Goal: Navigation & Orientation: Find specific page/section

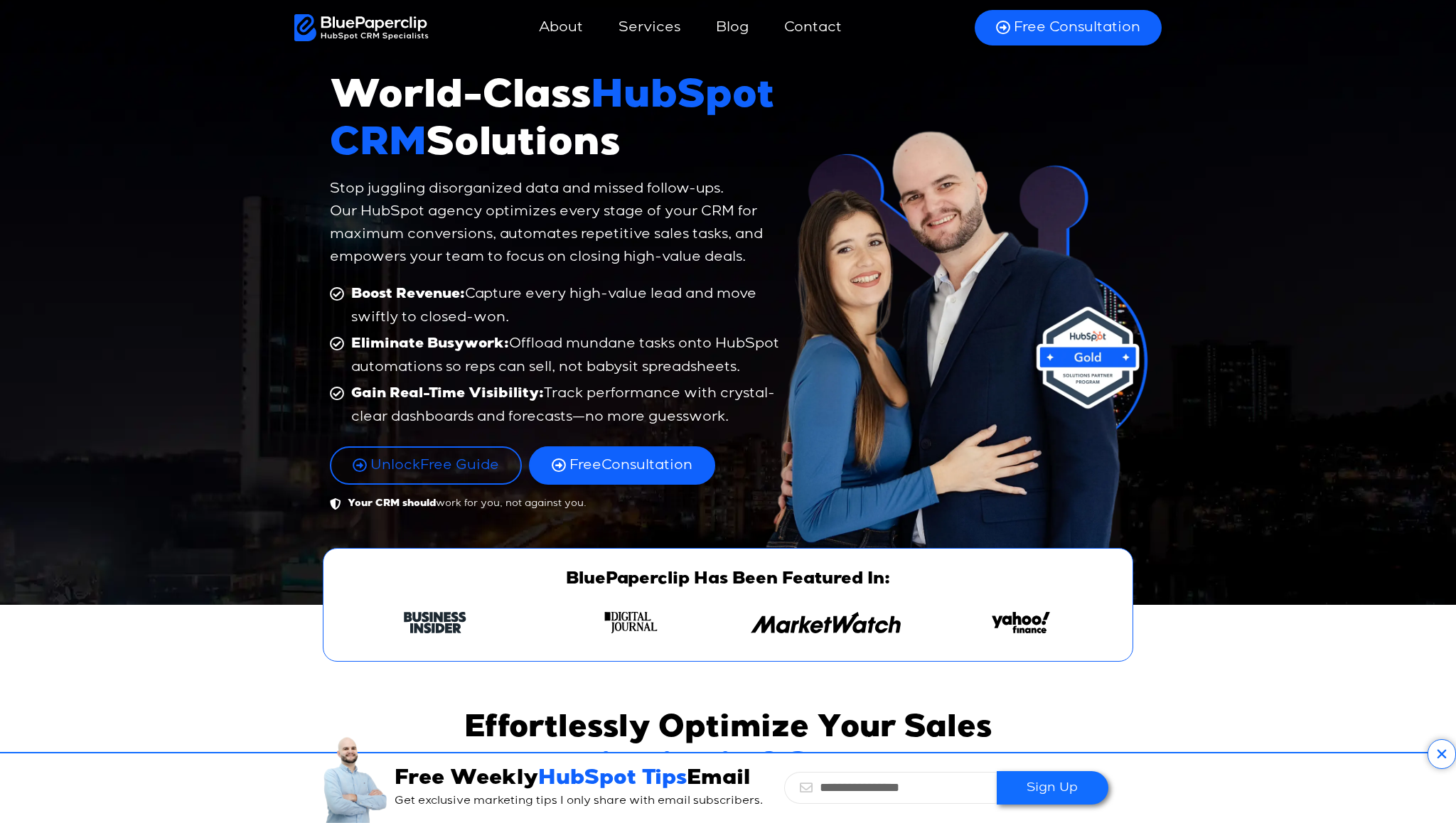
click at [653, 28] on link "Services" at bounding box center [649, 28] width 90 height 34
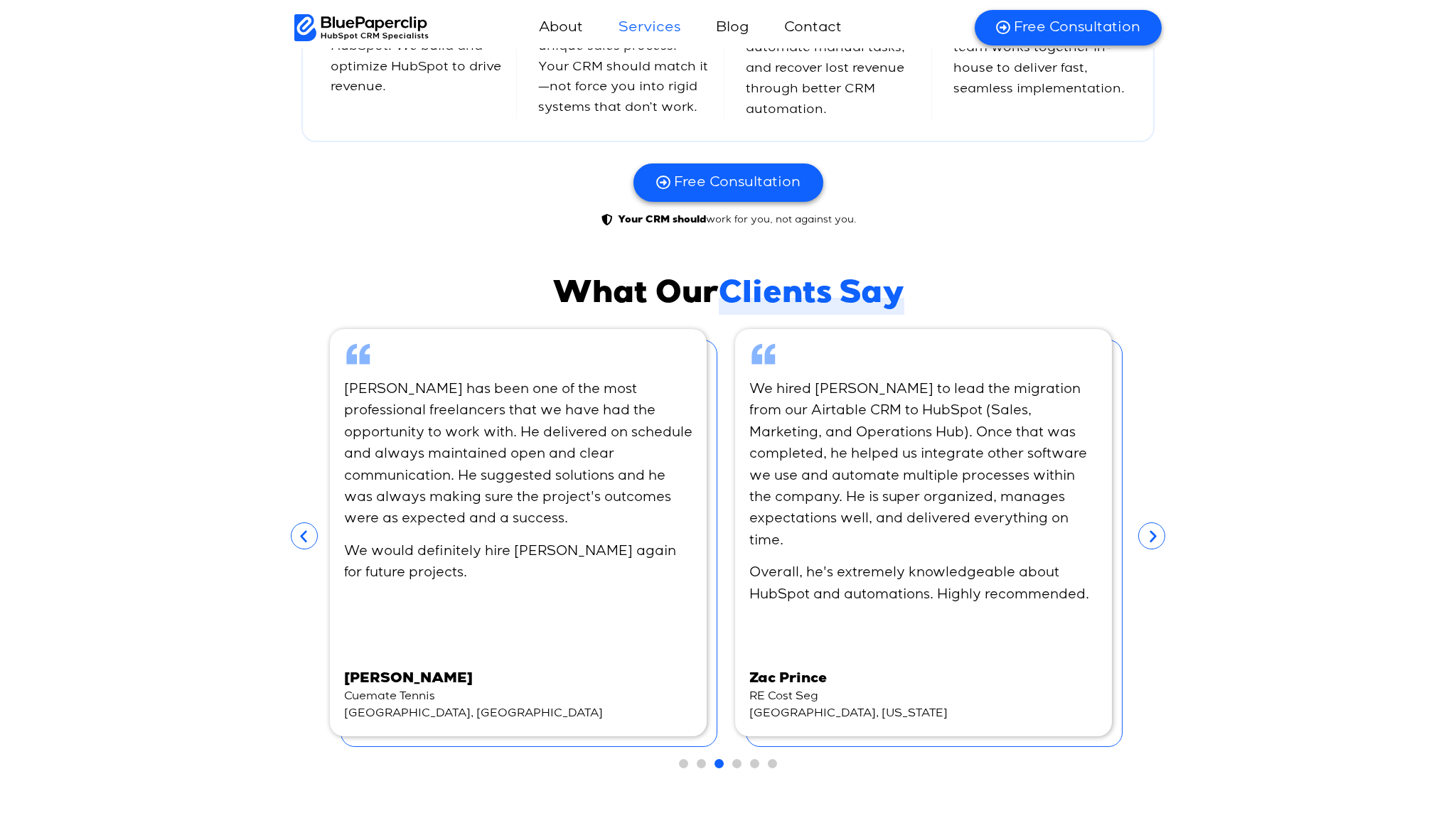
scroll to position [4209, 0]
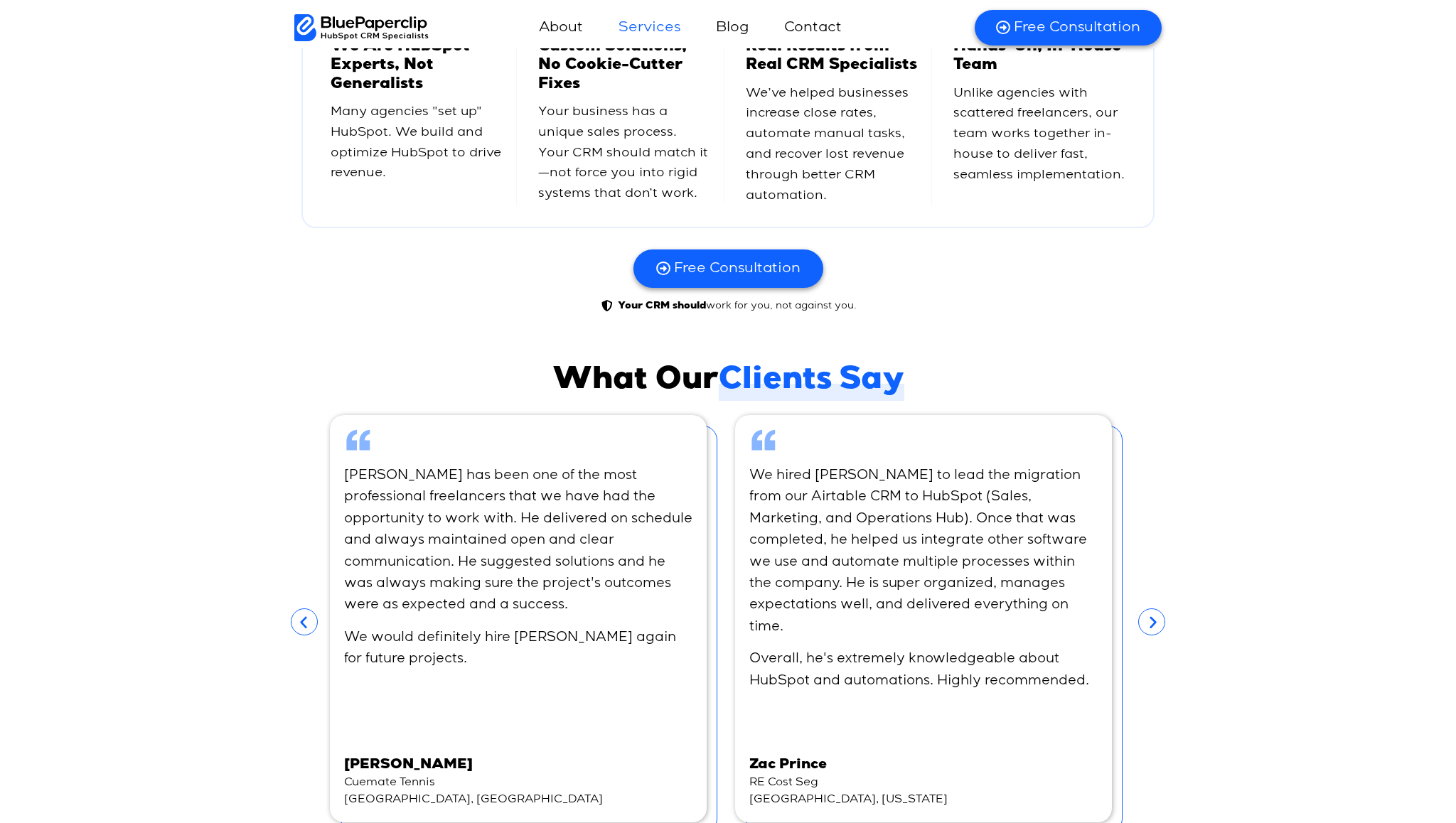
drag, startPoint x: 649, startPoint y: 119, endPoint x: 1118, endPoint y: 213, distance: 478.3
copy div "Services HubSpot CRM Solutions That Automates and Scales HubSpot CRM Solutions …"
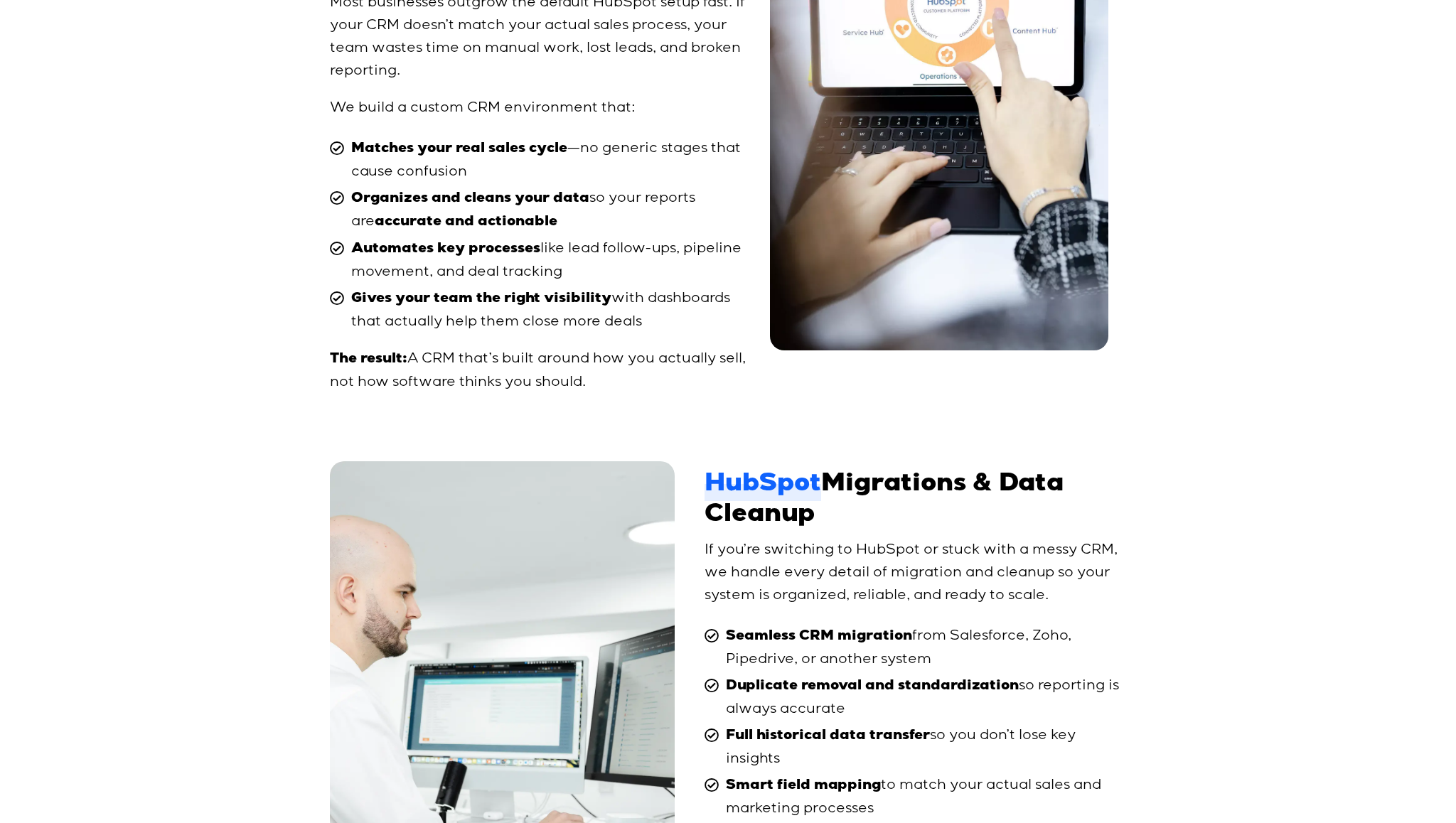
scroll to position [0, 0]
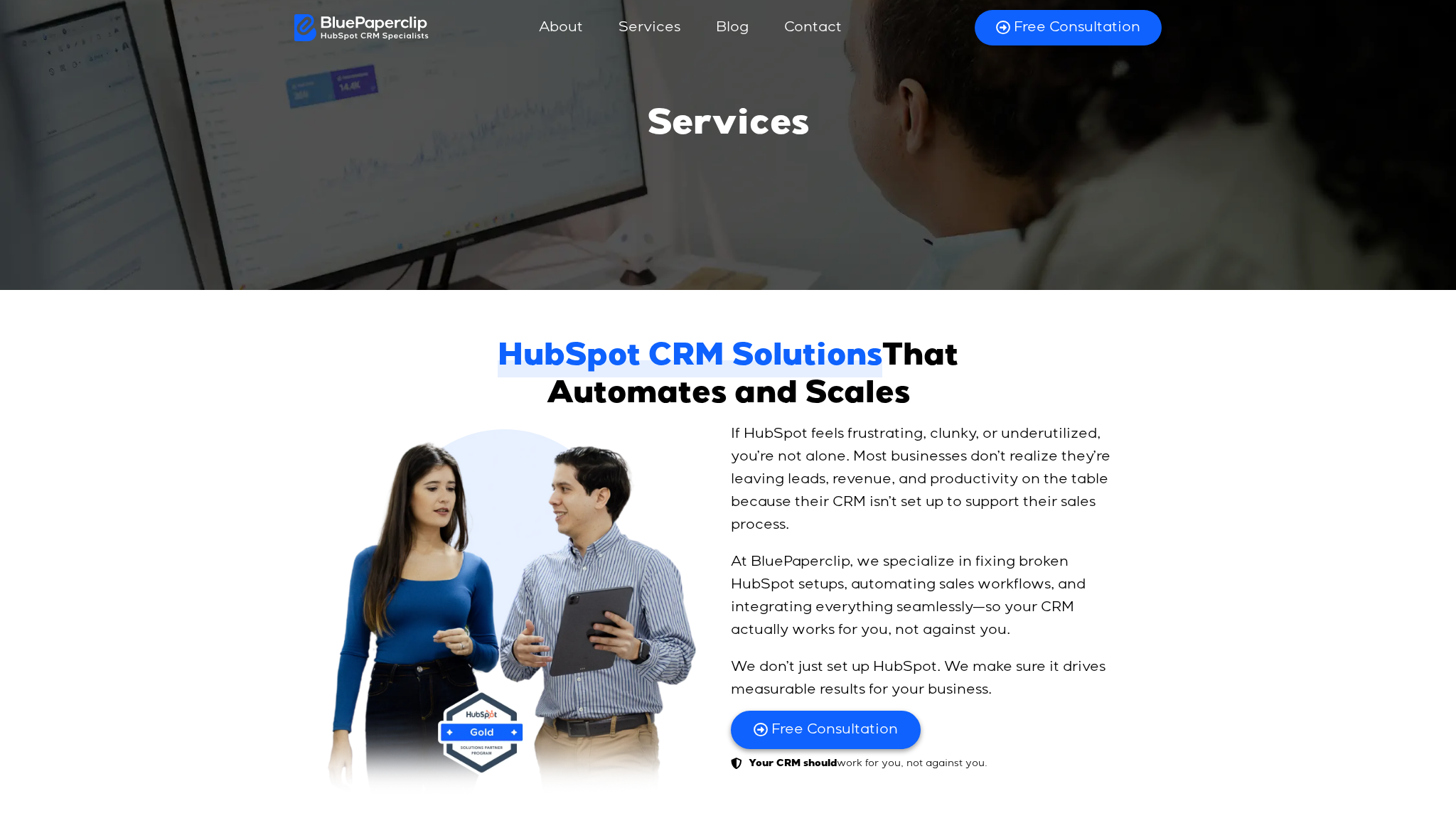
click at [391, 27] on img at bounding box center [361, 28] width 134 height 27
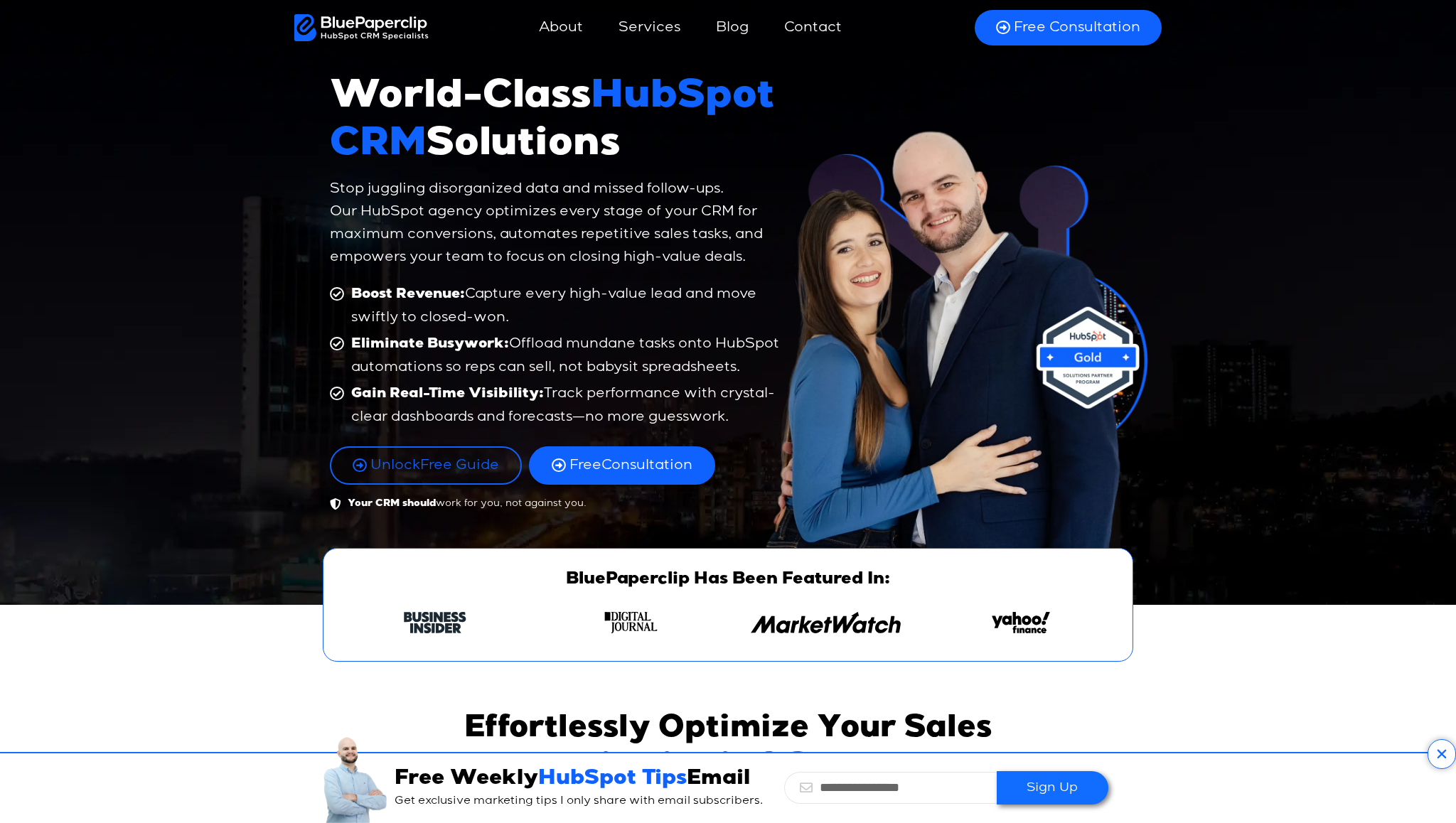
click at [659, 28] on link "Services" at bounding box center [649, 28] width 90 height 34
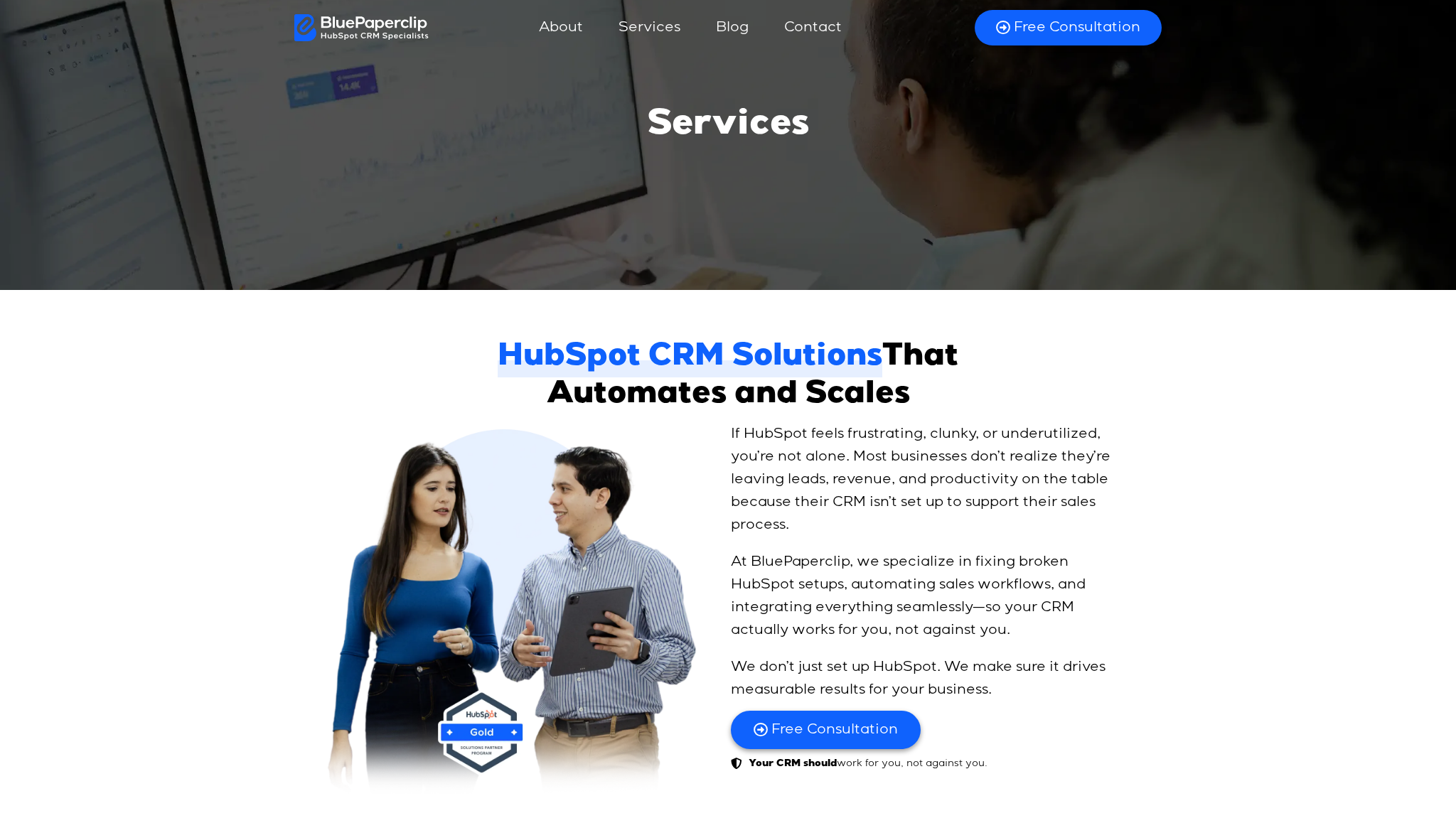
click at [724, 26] on link "Blog" at bounding box center [732, 28] width 61 height 34
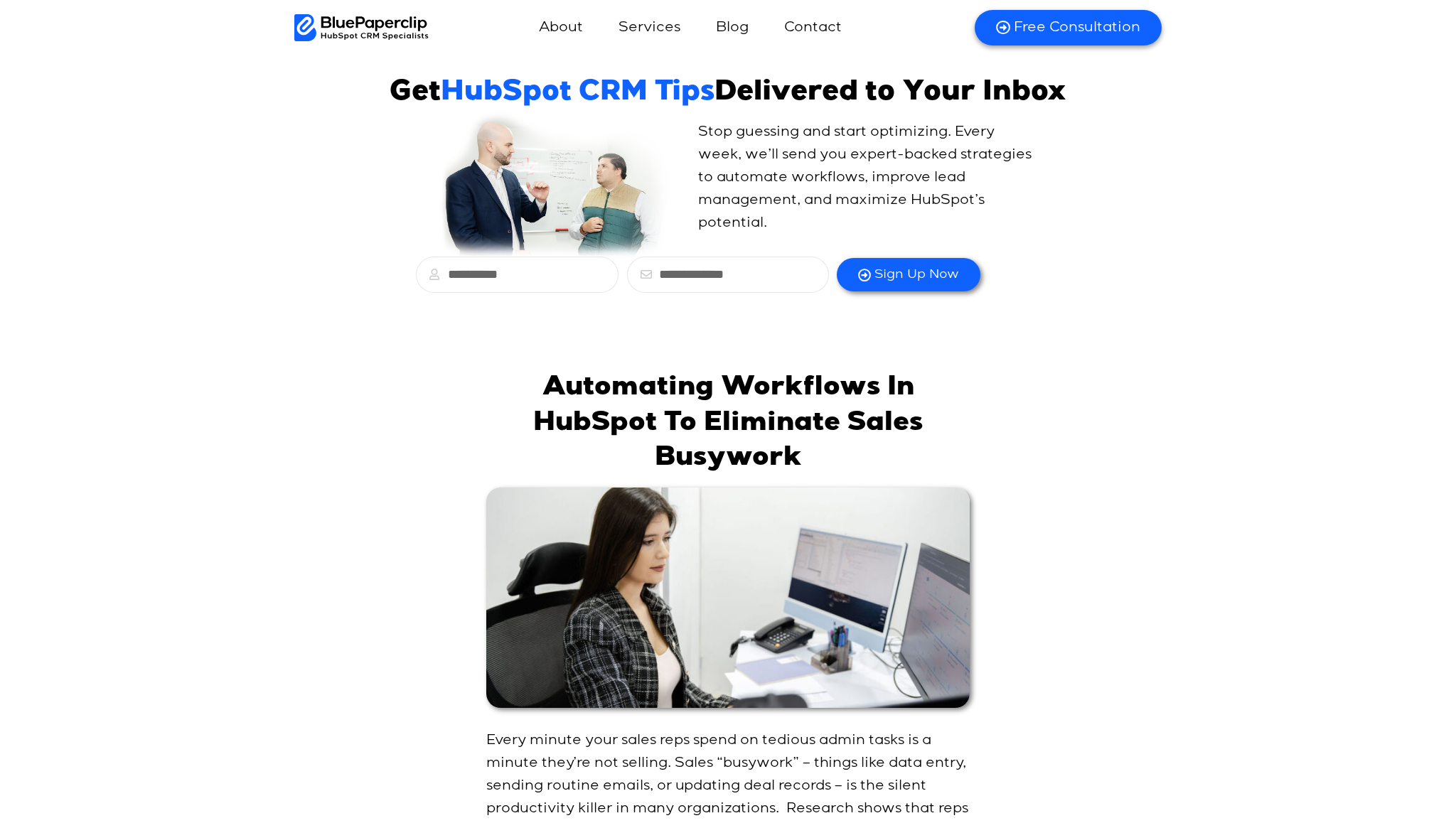
click at [641, 26] on link "Services" at bounding box center [649, 28] width 90 height 34
